Goal: Task Accomplishment & Management: Complete application form

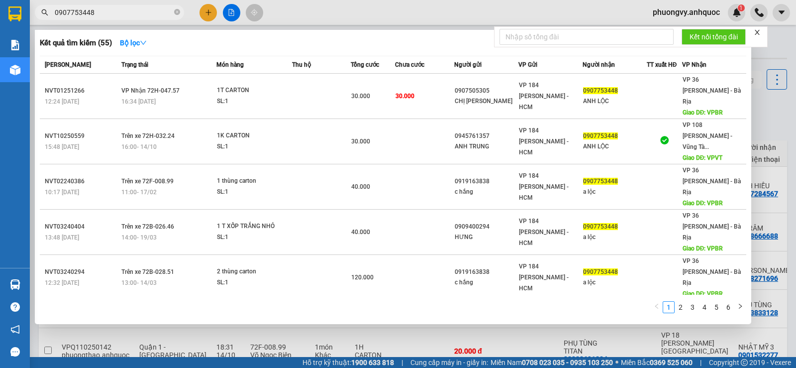
click at [130, 10] on input "0907753448" at bounding box center [113, 12] width 117 height 11
paste input "82678771"
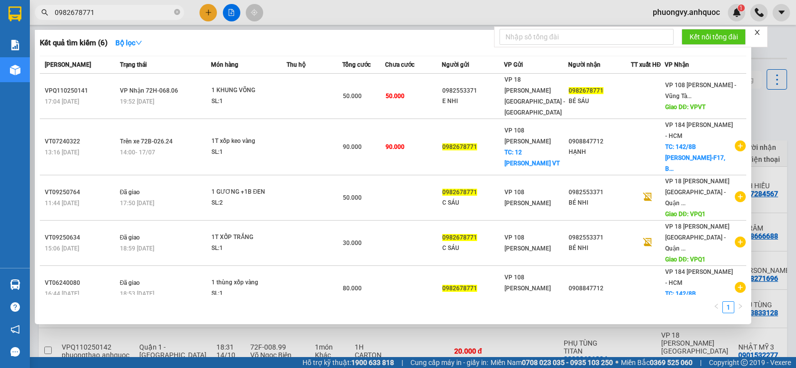
type input "0982678771"
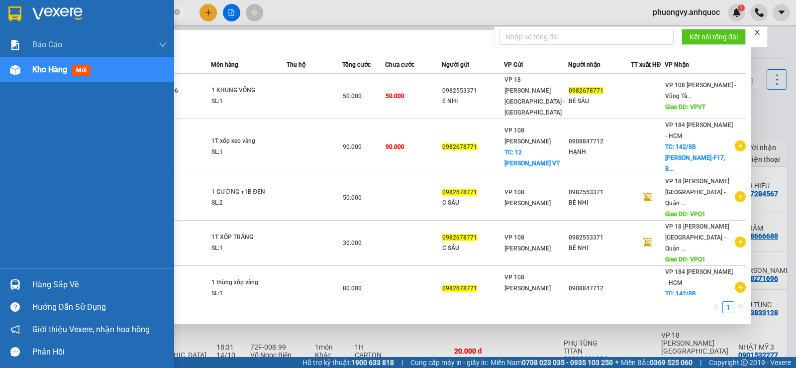
click at [33, 71] on span "Kho hàng" at bounding box center [49, 69] width 35 height 9
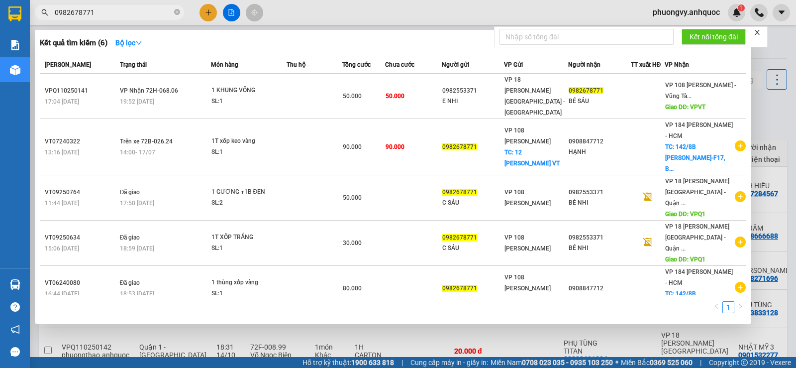
click at [352, 341] on div at bounding box center [398, 184] width 796 height 368
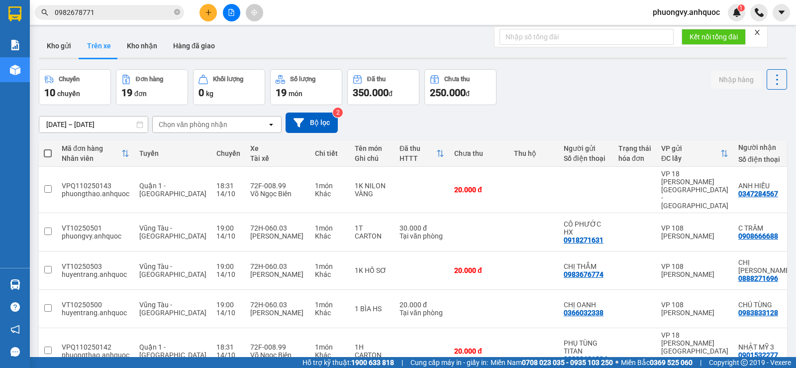
click at [93, 52] on button "Trên xe" at bounding box center [99, 46] width 40 height 24
click at [69, 45] on button "Kho gửi" at bounding box center [59, 46] width 40 height 24
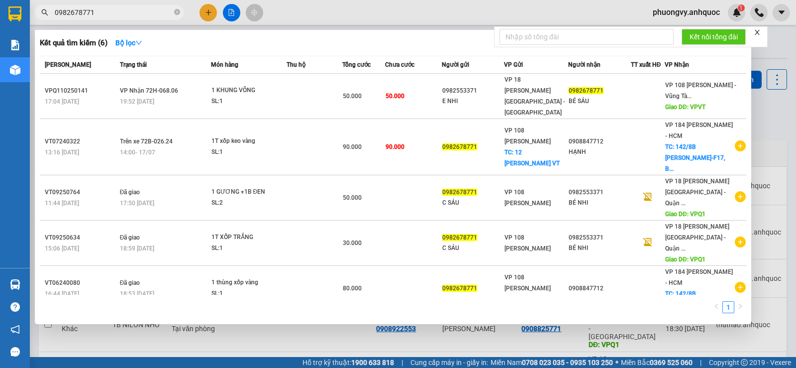
click at [141, 18] on span "0982678771" at bounding box center [109, 12] width 149 height 15
click at [248, 352] on div at bounding box center [398, 184] width 796 height 368
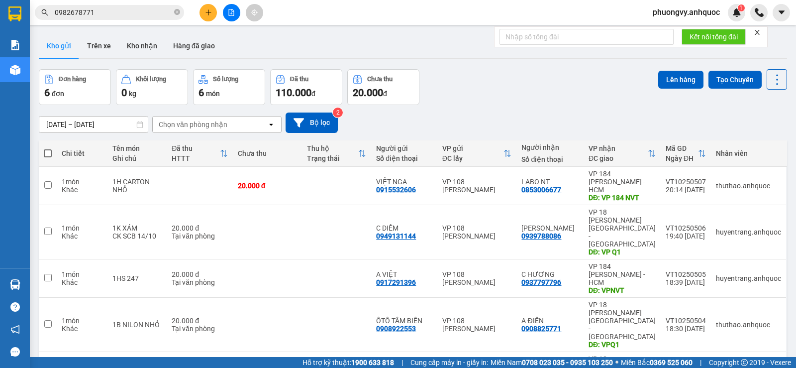
click at [231, 16] on button at bounding box center [231, 12] width 17 height 17
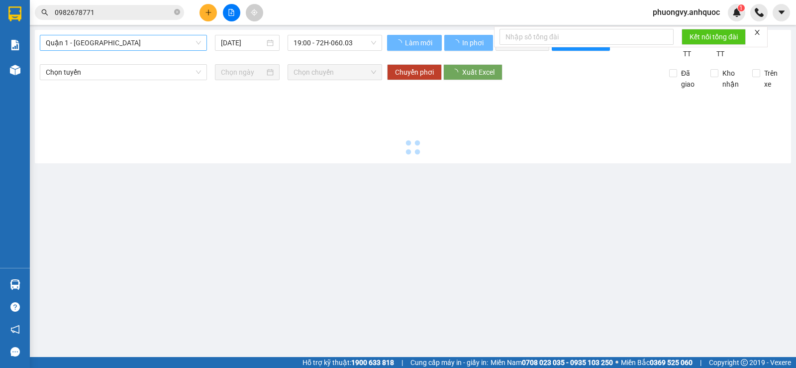
click at [172, 47] on span "Quận 1 - [GEOGRAPHIC_DATA]" at bounding box center [123, 42] width 155 height 15
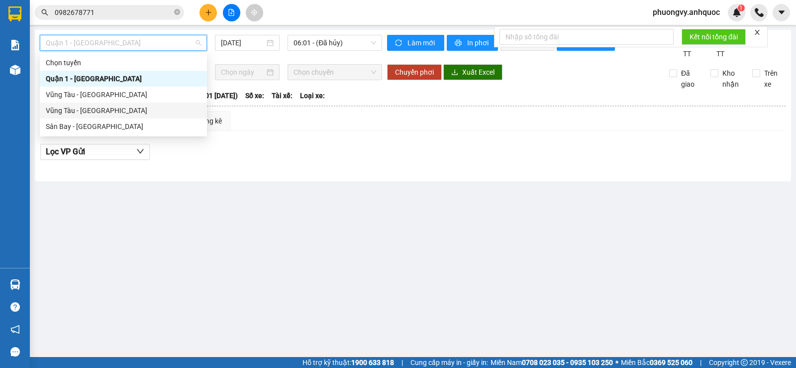
click at [91, 109] on div "Vũng Tàu - [GEOGRAPHIC_DATA]" at bounding box center [123, 110] width 155 height 11
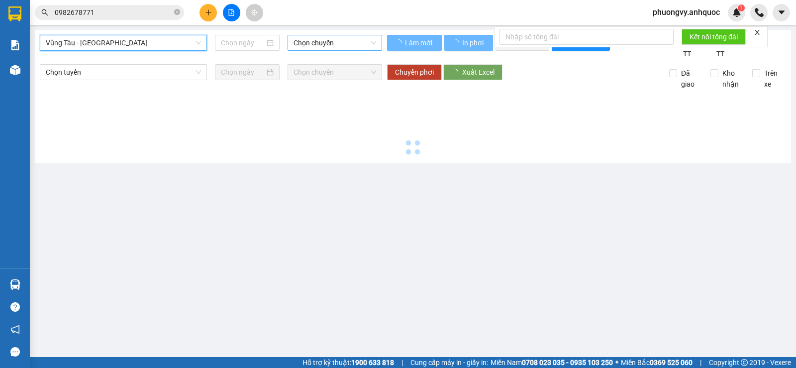
type input "[DATE]"
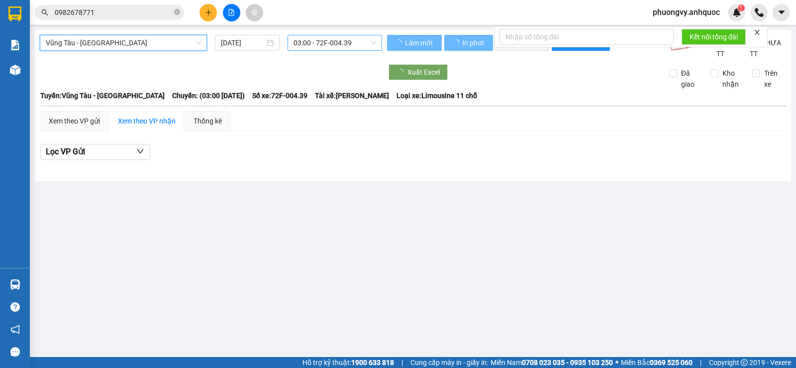
click at [319, 42] on span "03:00 - 72F-004.39" at bounding box center [335, 42] width 82 height 15
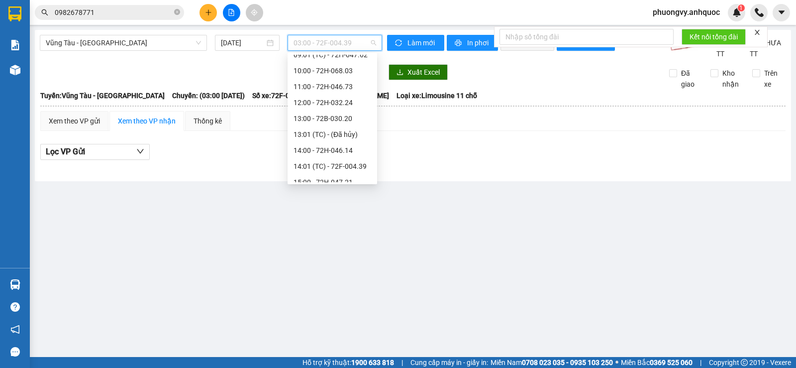
scroll to position [271, 0]
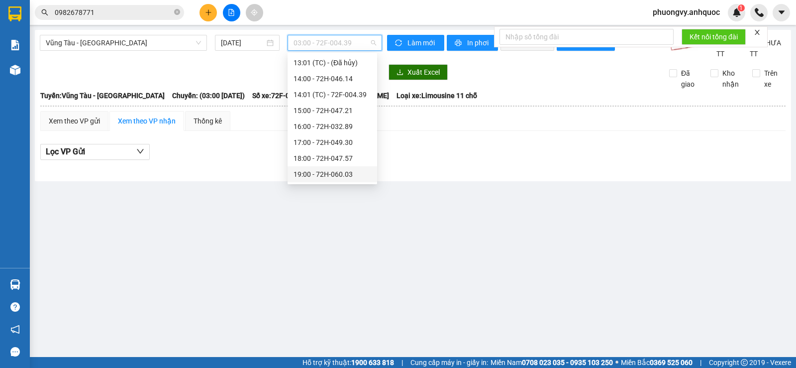
click at [324, 172] on div "19:00 - 72H-060.03" at bounding box center [333, 174] width 78 height 11
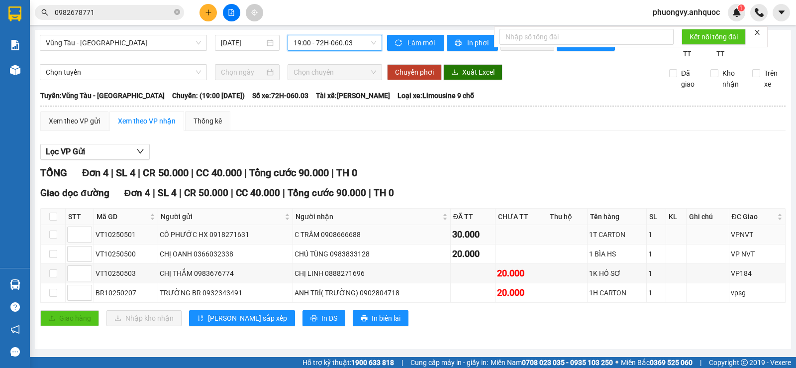
click at [325, 240] on div "C TRÂM 0908666688" at bounding box center [372, 234] width 154 height 11
copy div "0908666688"
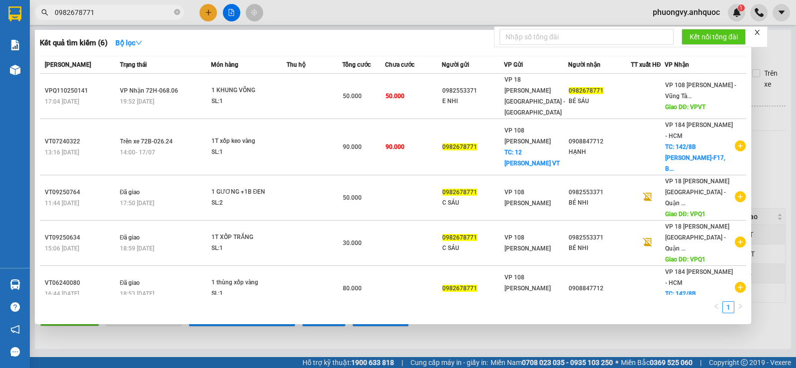
click at [129, 13] on input "0982678771" at bounding box center [113, 12] width 117 height 11
paste input "08666688"
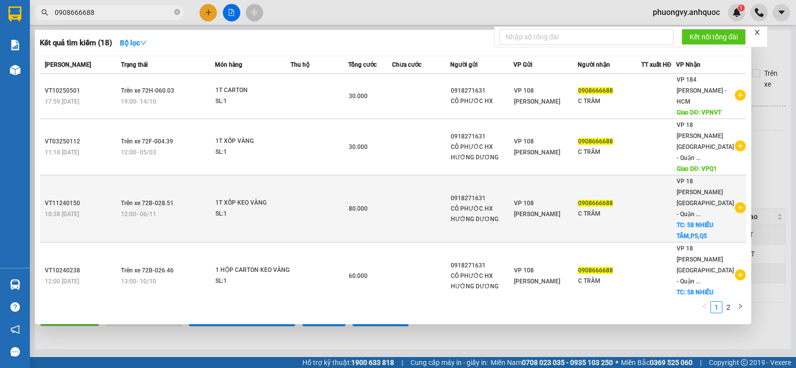
type input "0908666688"
click at [332, 179] on td at bounding box center [320, 208] width 58 height 67
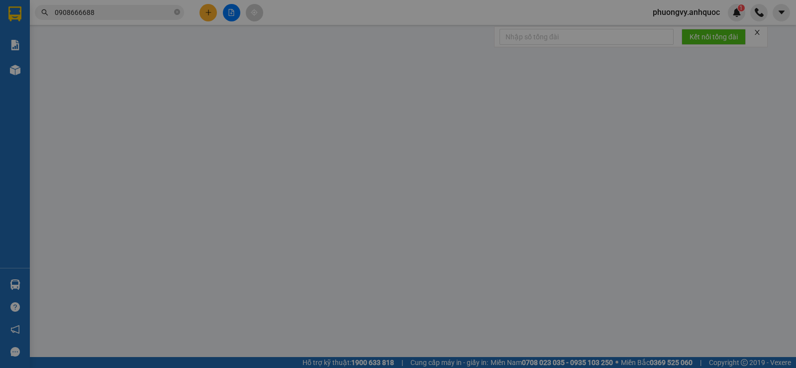
type input "0918271631"
type input "CÔ PHƯỚC HX HƯỚNG DƯƠNG"
type input "0908666688"
type input "C TRÂM"
checkbox input "true"
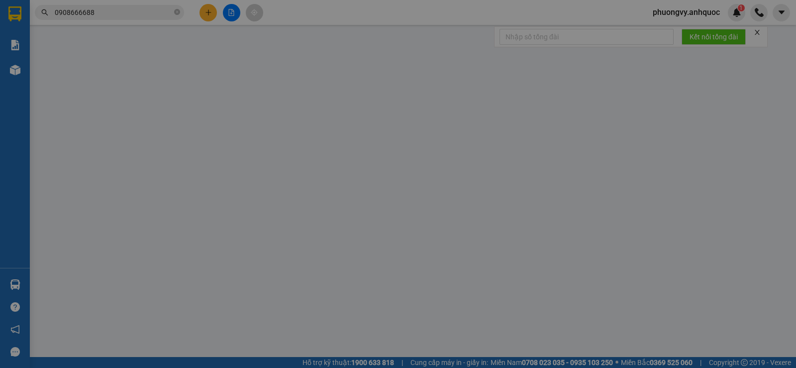
type input "58 NHIÊU TÂM,P5,Q5"
type input "80.000"
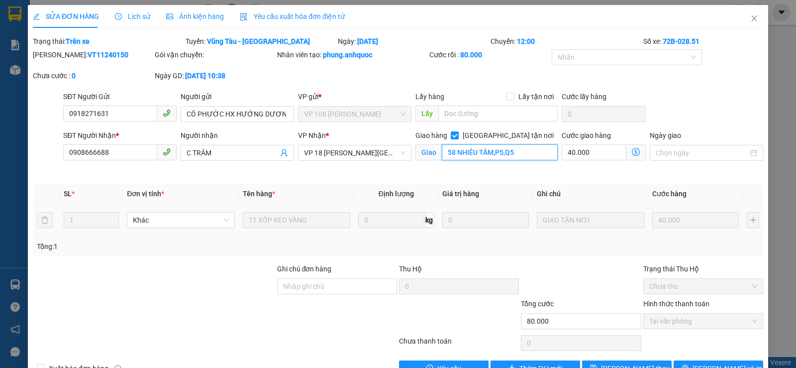
click at [459, 151] on input "58 NHIÊU TÂM,P5,Q5" at bounding box center [500, 152] width 116 height 16
